Goal: Information Seeking & Learning: Learn about a topic

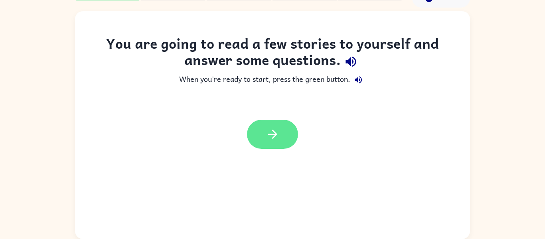
scroll to position [41, 0]
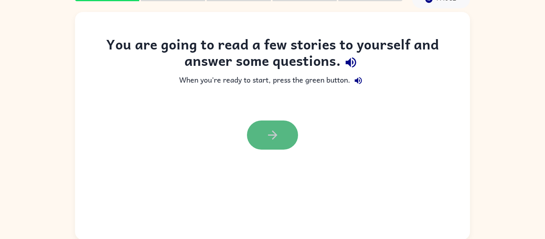
click at [261, 139] on button "button" at bounding box center [272, 134] width 51 height 29
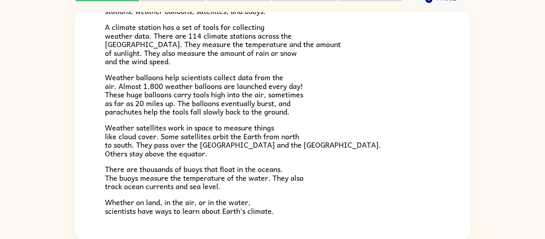
scroll to position [223, 0]
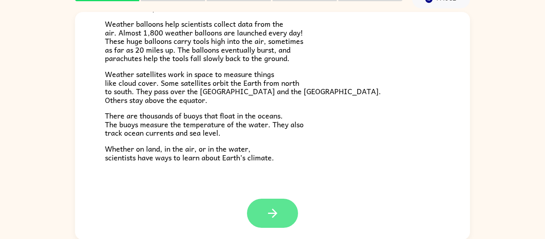
click at [277, 215] on icon "button" at bounding box center [273, 213] width 14 height 14
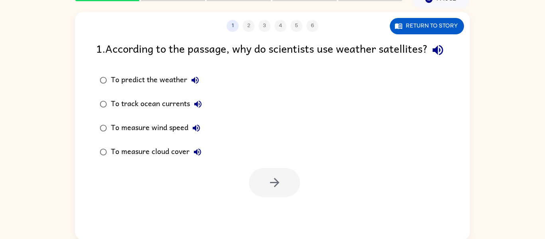
scroll to position [0, 0]
click at [439, 23] on button "Return to story" at bounding box center [426, 26] width 74 height 16
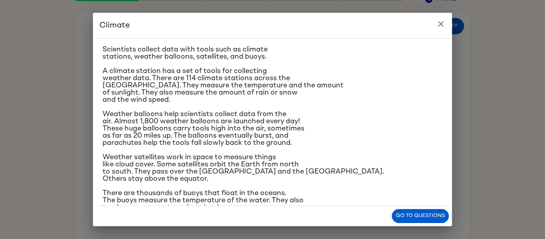
scroll to position [98, 0]
click at [445, 24] on icon "close" at bounding box center [441, 24] width 10 height 10
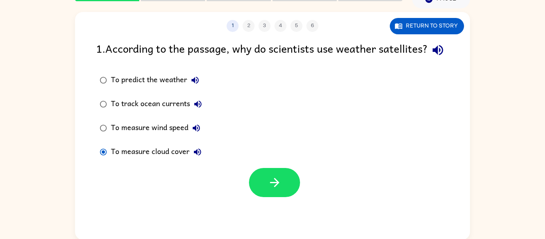
click at [198, 157] on icon "button" at bounding box center [198, 152] width 10 height 10
click at [197, 157] on icon "button" at bounding box center [198, 152] width 10 height 10
click at [289, 197] on button "button" at bounding box center [274, 182] width 51 height 29
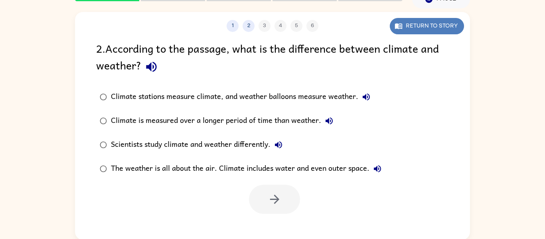
click at [414, 18] on button "Return to story" at bounding box center [426, 26] width 74 height 16
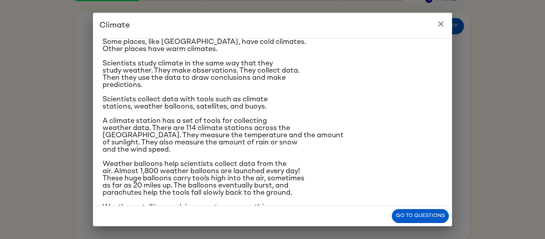
scroll to position [0, 0]
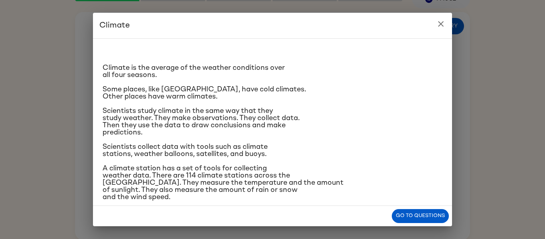
click at [126, 114] on span "Scientists study climate in the same way that they study weather. They make obs…" at bounding box center [200, 121] width 197 height 29
click at [439, 24] on icon "close" at bounding box center [441, 24] width 10 height 10
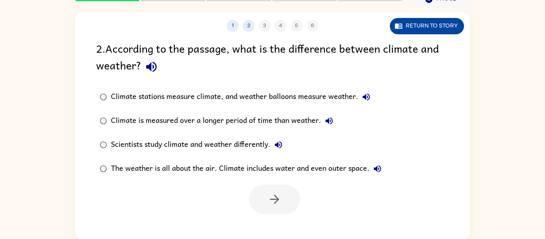
click at [415, 22] on button "Return to story" at bounding box center [426, 26] width 74 height 16
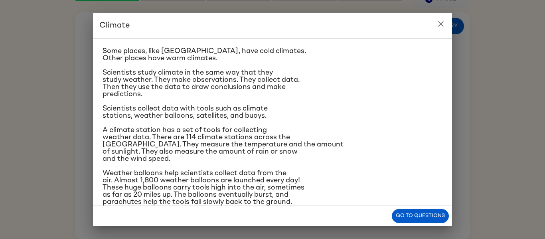
scroll to position [41, 0]
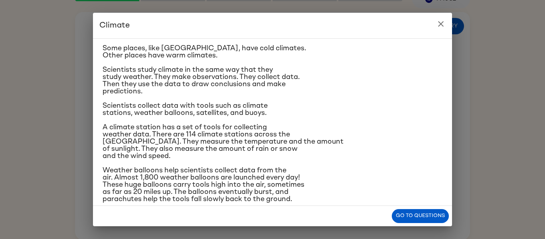
click at [438, 24] on icon "close" at bounding box center [441, 24] width 10 height 10
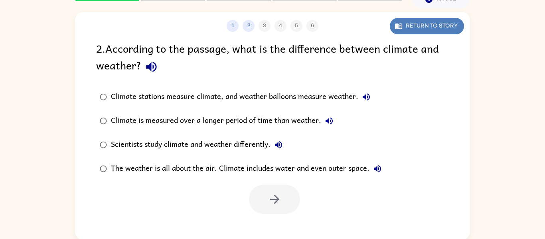
click at [400, 28] on icon "button" at bounding box center [398, 26] width 8 height 8
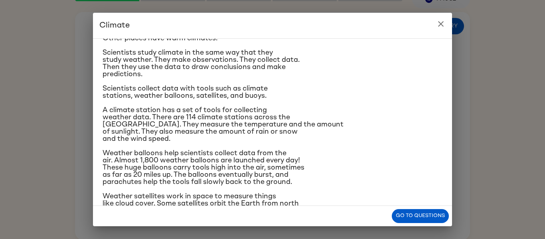
scroll to position [59, 0]
click at [437, 21] on icon "close" at bounding box center [441, 24] width 10 height 10
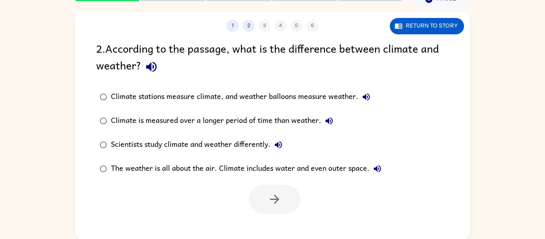
click at [212, 95] on div "Climate stations measure climate, and weather balloons measure weather." at bounding box center [242, 97] width 263 height 16
click at [364, 97] on icon "button" at bounding box center [365, 96] width 7 height 7
click at [275, 197] on icon "button" at bounding box center [273, 199] width 9 height 9
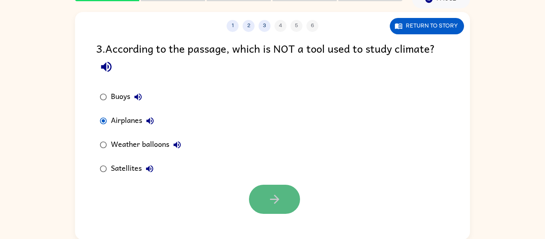
click at [264, 200] on button "button" at bounding box center [274, 199] width 51 height 29
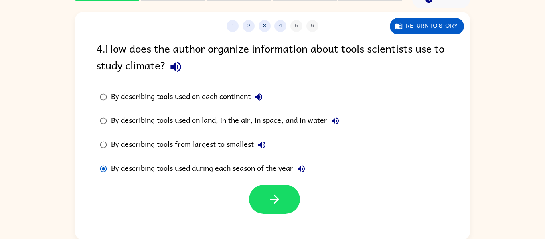
click at [412, 34] on div "1 2 3 4 5 6 Return to story 4 . How does the author organize information about …" at bounding box center [272, 126] width 395 height 228
click at [413, 27] on button "Return to story" at bounding box center [426, 26] width 74 height 16
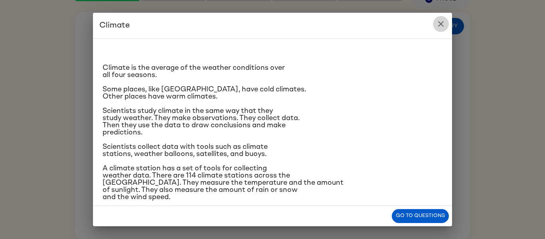
click at [442, 24] on icon "close" at bounding box center [441, 24] width 10 height 10
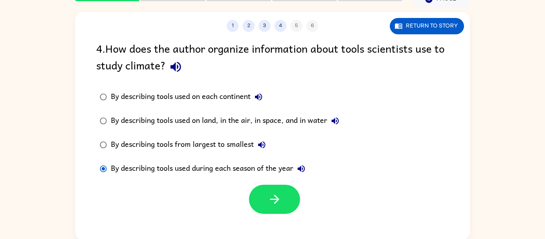
click at [198, 99] on div "By describing tools used on each continent" at bounding box center [188, 97] width 155 height 16
click at [199, 98] on div "By describing tools used on each continent" at bounding box center [188, 97] width 155 height 16
click at [262, 193] on button "button" at bounding box center [274, 199] width 51 height 29
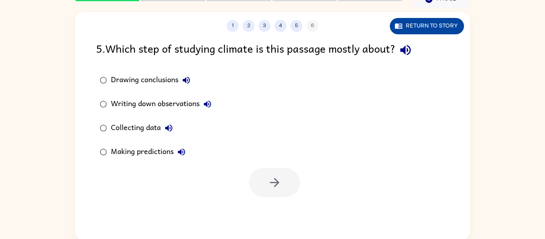
click at [399, 23] on icon "button" at bounding box center [398, 26] width 8 height 8
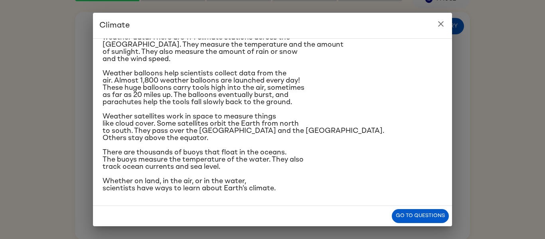
scroll to position [138, 0]
click at [227, 142] on div "Climate is the average of the weather conditions over all four seasons. Some pl…" at bounding box center [272, 50] width 340 height 285
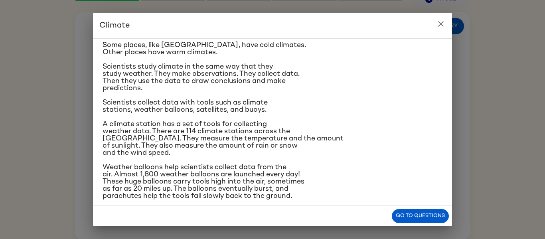
scroll to position [44, 0]
click at [442, 20] on icon "close" at bounding box center [441, 24] width 10 height 10
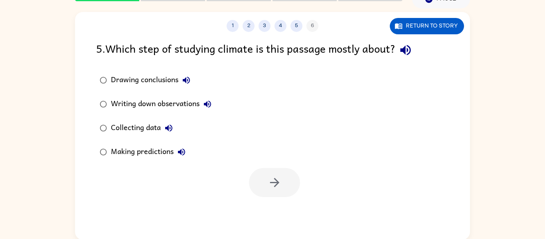
click at [119, 125] on div "Collecting data" at bounding box center [144, 128] width 66 height 16
click at [264, 186] on button "button" at bounding box center [274, 182] width 51 height 29
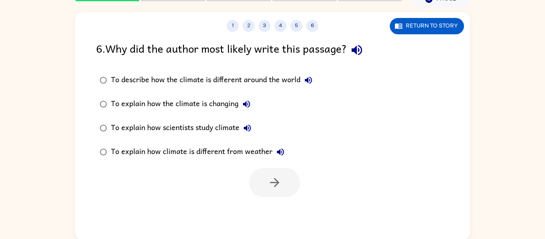
click at [175, 128] on div "To explain how scientists study climate" at bounding box center [183, 128] width 144 height 16
click at [259, 176] on button "button" at bounding box center [274, 182] width 51 height 29
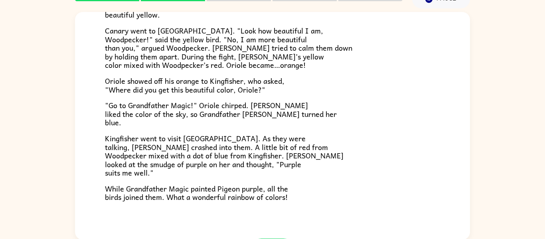
scroll to position [206, 0]
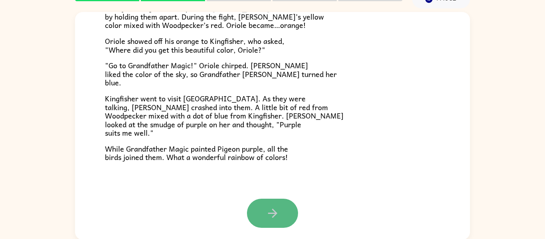
click at [264, 201] on button "button" at bounding box center [272, 213] width 51 height 29
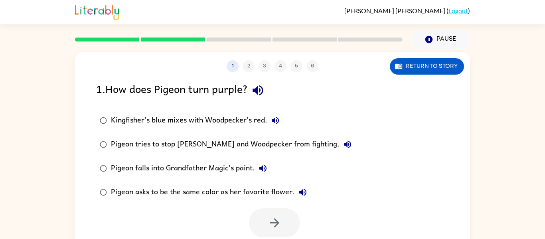
scroll to position [1, 0]
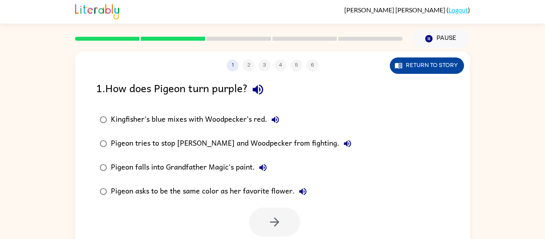
click at [413, 67] on button "Return to story" at bounding box center [426, 65] width 74 height 16
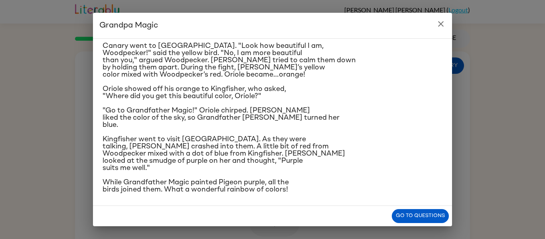
scroll to position [124, 0]
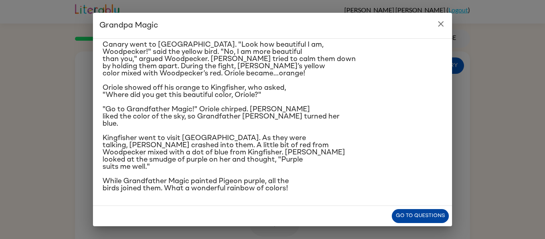
click at [426, 216] on button "Go to questions" at bounding box center [419, 216] width 57 height 14
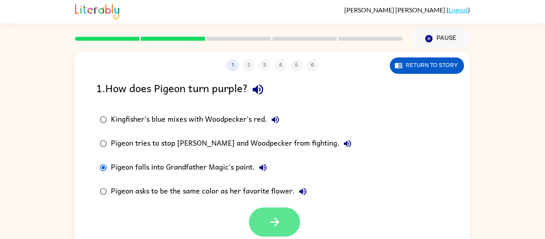
click at [264, 222] on button "button" at bounding box center [274, 221] width 51 height 29
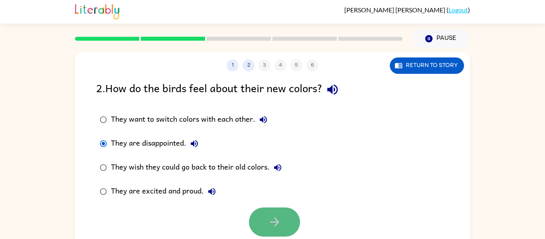
click at [266, 215] on button "button" at bounding box center [274, 221] width 51 height 29
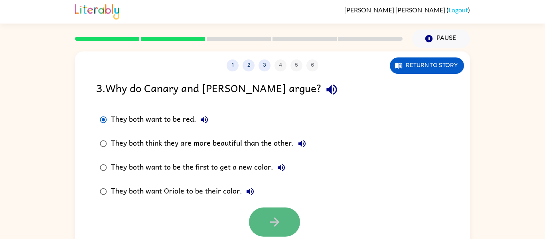
click at [267, 208] on button "button" at bounding box center [274, 221] width 51 height 29
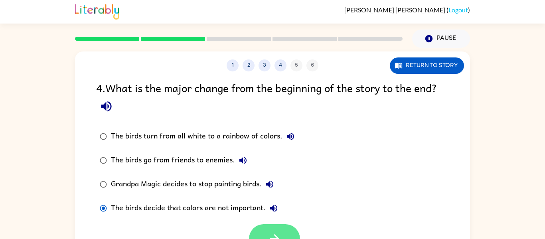
click at [282, 227] on button "button" at bounding box center [274, 238] width 51 height 29
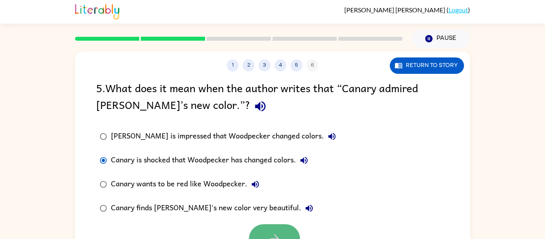
click at [277, 237] on icon "button" at bounding box center [274, 239] width 14 height 14
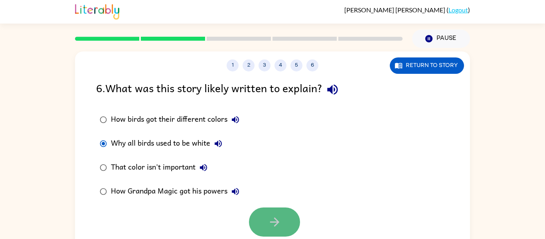
click at [258, 224] on button "button" at bounding box center [274, 221] width 51 height 29
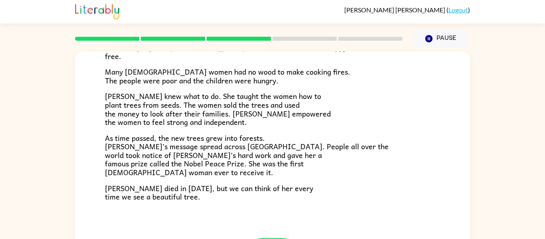
scroll to position [41, 0]
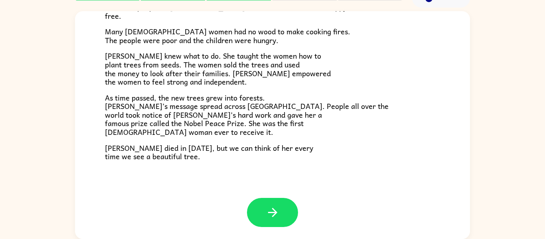
click at [268, 210] on icon "button" at bounding box center [273, 212] width 14 height 14
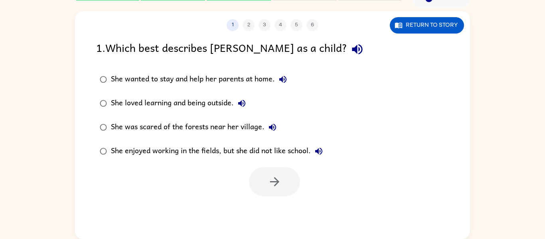
scroll to position [0, 0]
click at [278, 179] on icon "button" at bounding box center [274, 182] width 14 height 14
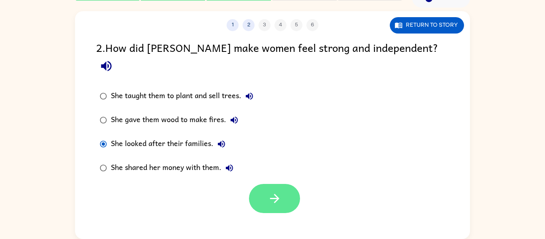
click at [274, 194] on icon "button" at bounding box center [273, 198] width 9 height 9
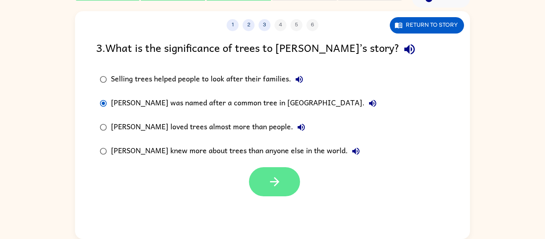
click at [275, 188] on icon "button" at bounding box center [274, 182] width 14 height 14
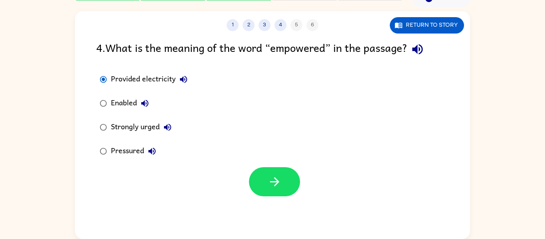
click at [295, 195] on div at bounding box center [274, 181] width 51 height 29
click at [277, 183] on icon "button" at bounding box center [273, 181] width 9 height 9
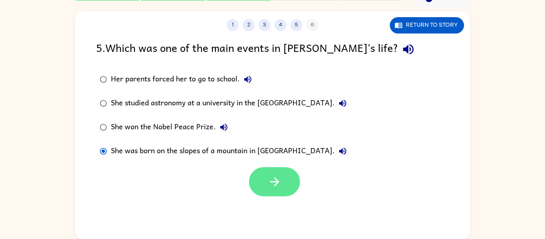
click at [266, 193] on button "button" at bounding box center [274, 181] width 51 height 29
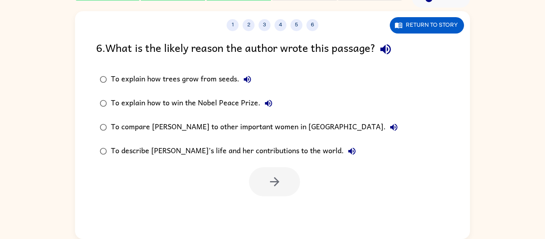
click at [249, 190] on div at bounding box center [274, 181] width 51 height 29
click at [271, 186] on icon "button" at bounding box center [274, 182] width 14 height 14
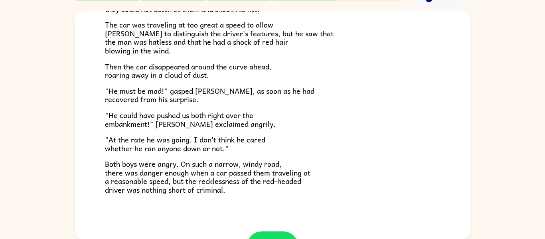
scroll to position [221, 0]
